Goal: Task Accomplishment & Management: Use online tool/utility

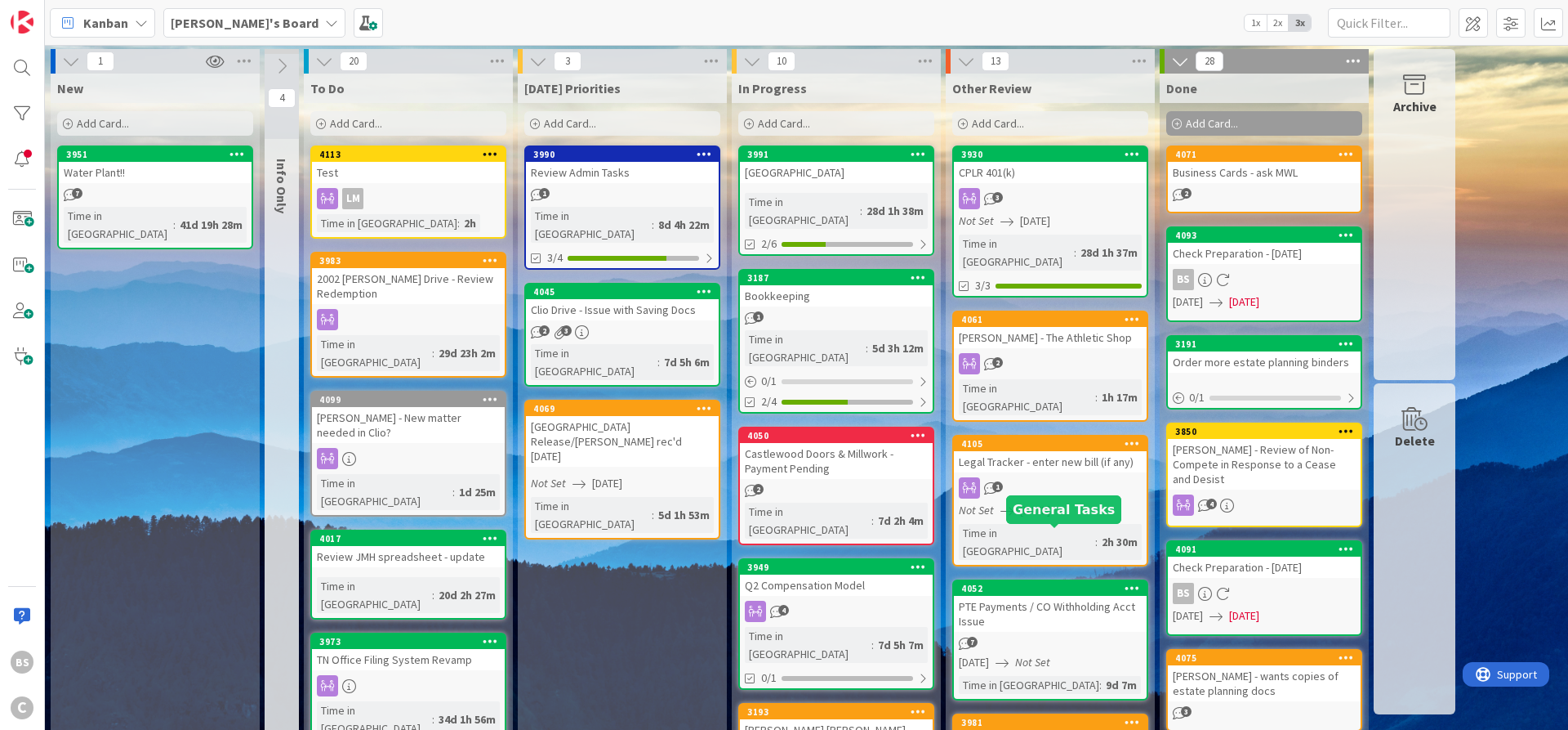
click at [1041, 583] on div "4052" at bounding box center [1054, 589] width 185 height 12
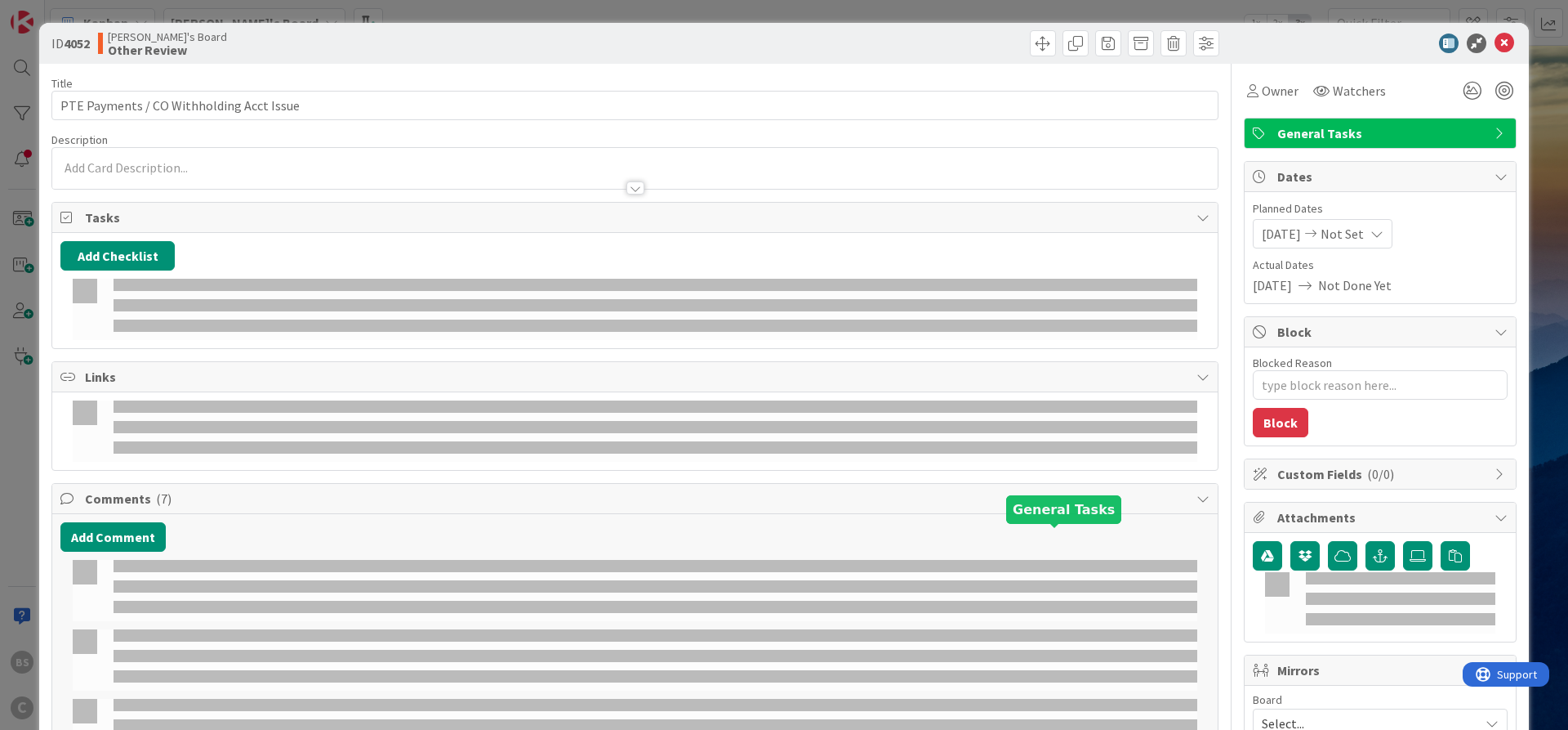
type textarea "x"
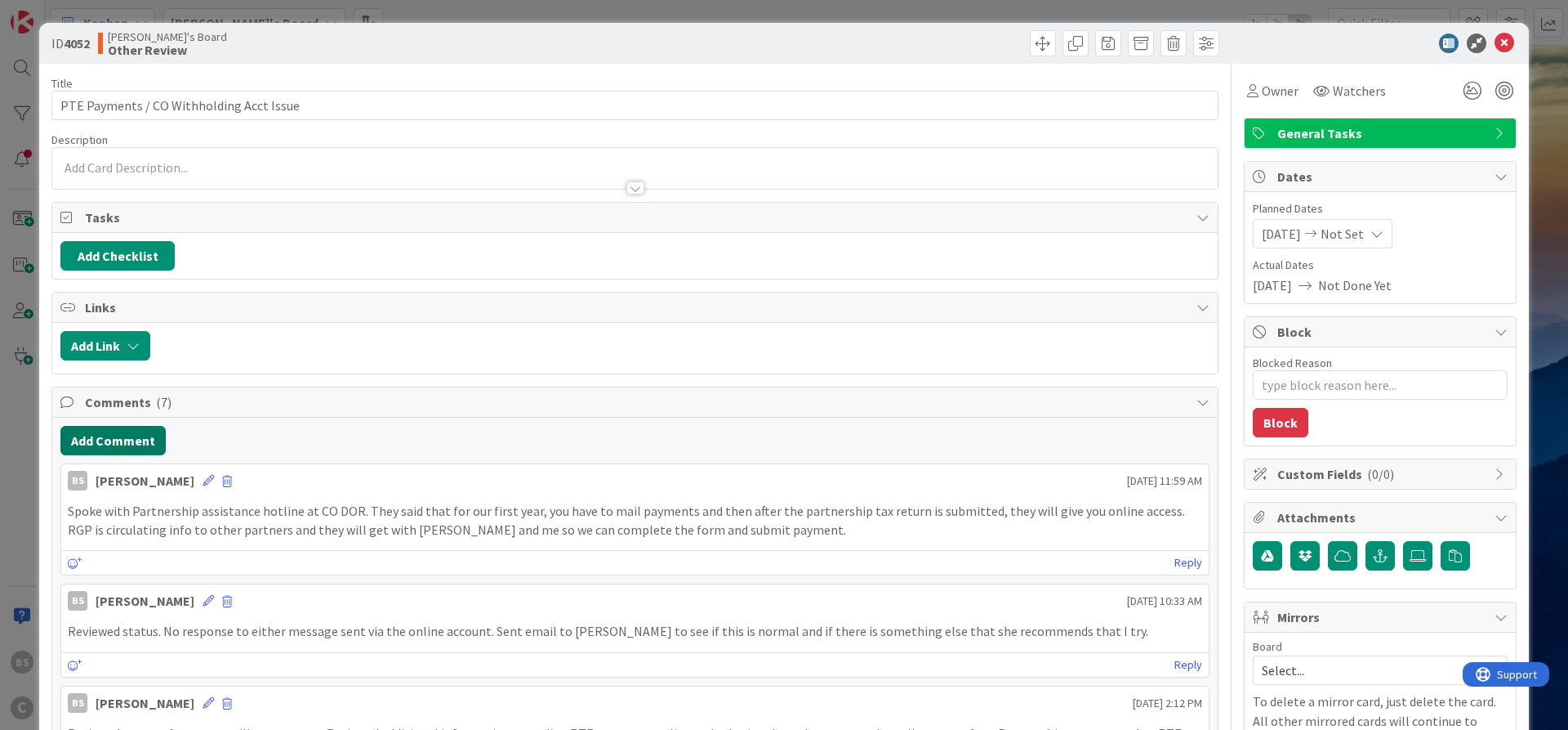
click at [101, 437] on button "Add Comment" at bounding box center [113, 440] width 106 height 29
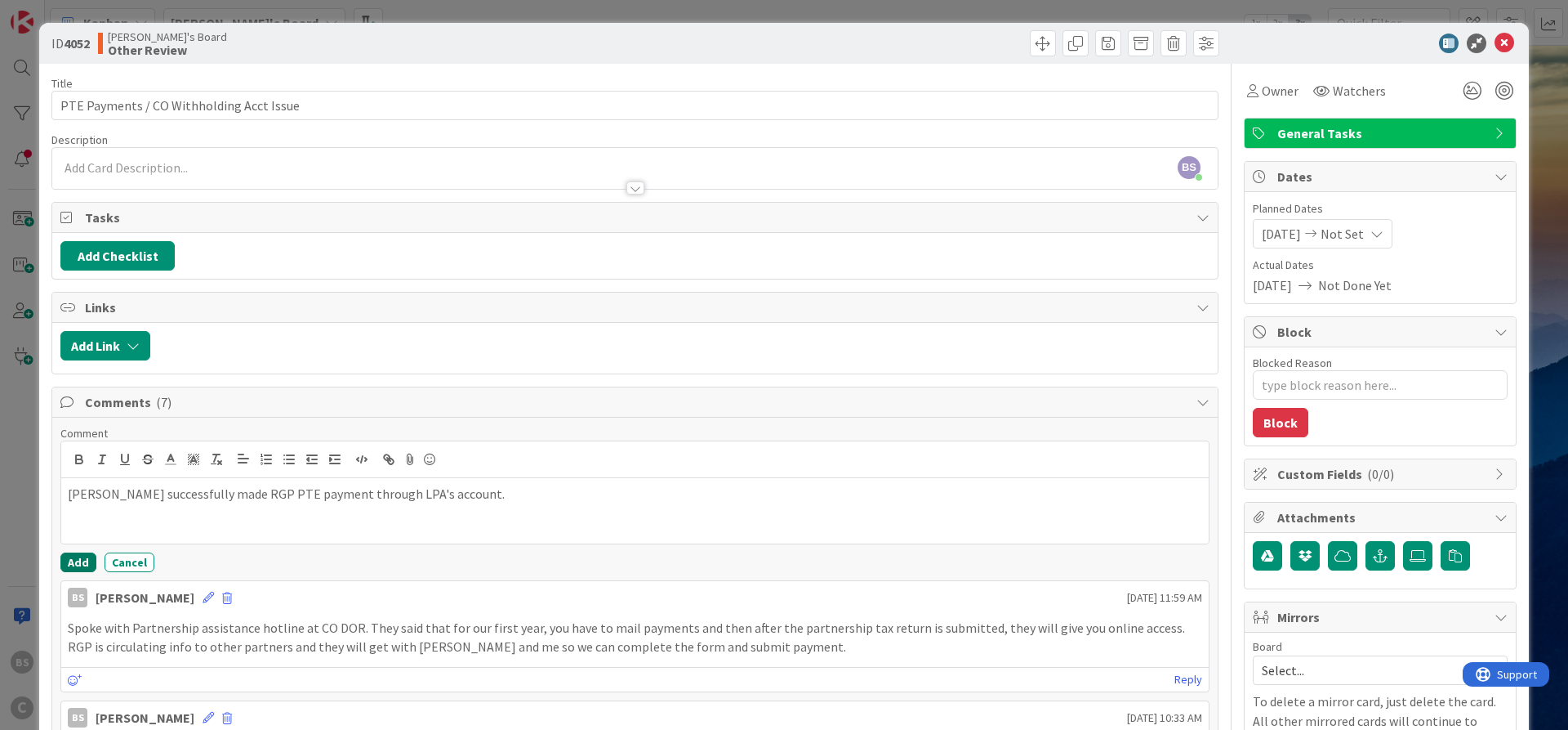
click at [74, 560] on button "Add" at bounding box center [78, 562] width 36 height 20
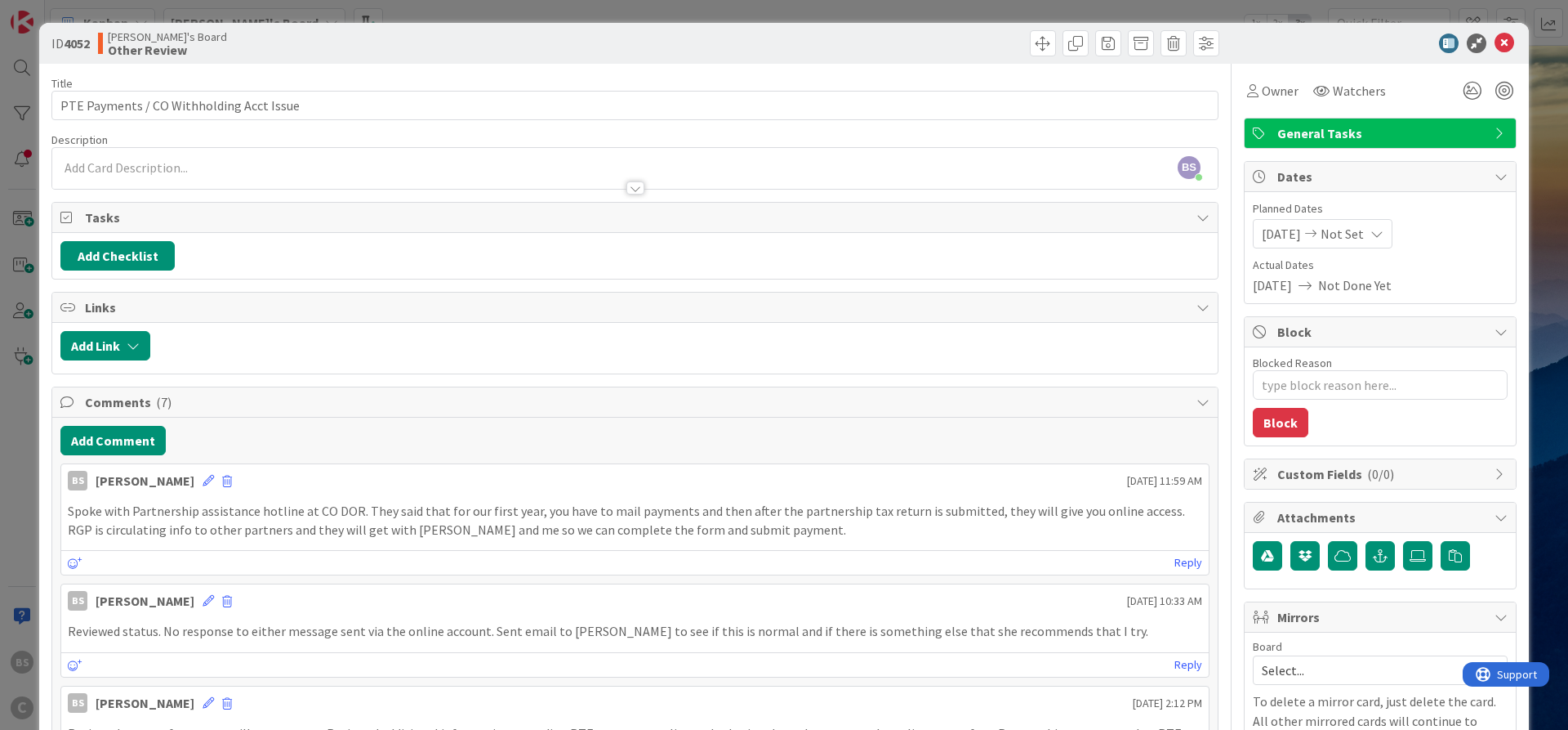
type textarea "x"
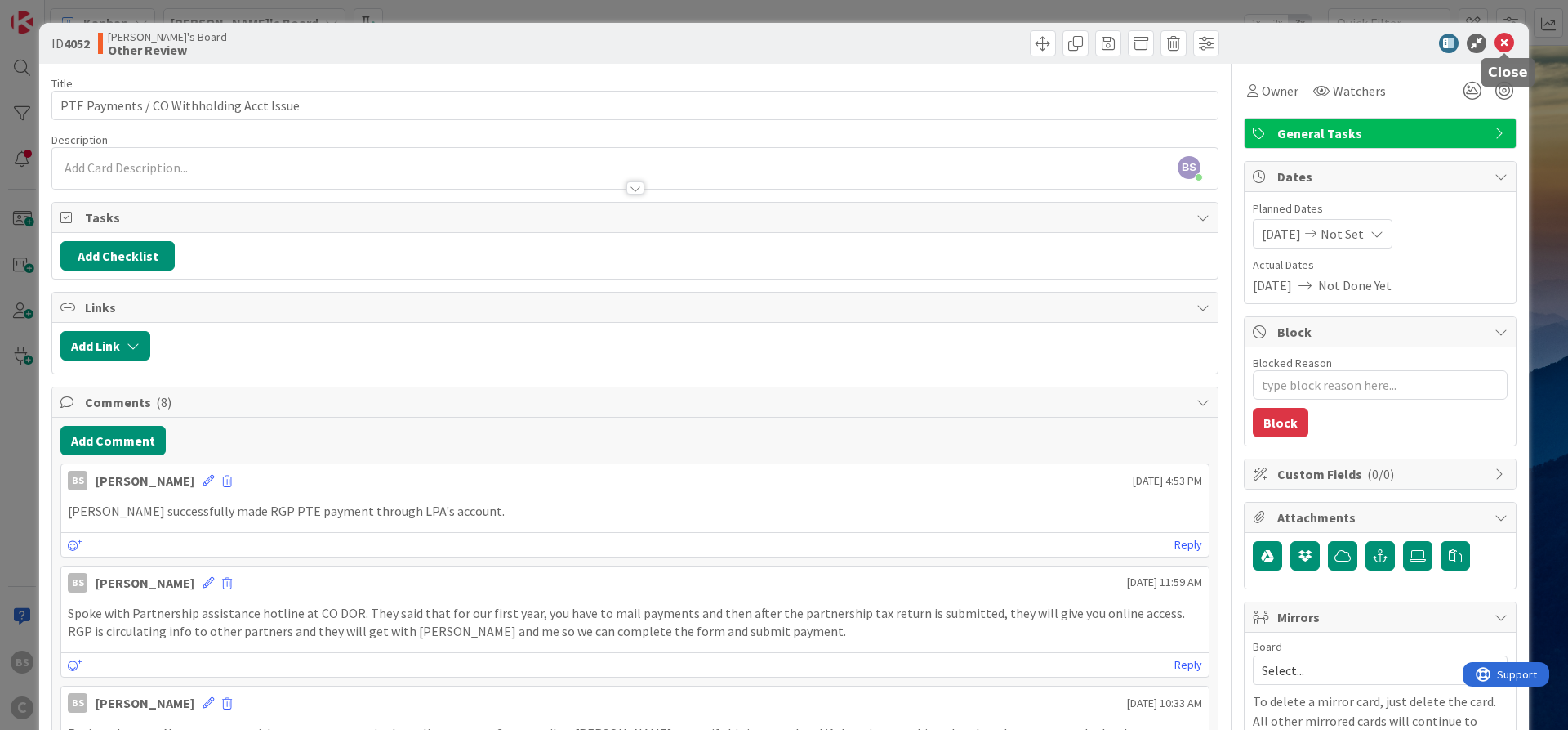
click at [1502, 45] on icon at bounding box center [1504, 43] width 20 height 20
